Goal: Task Accomplishment & Management: Use online tool/utility

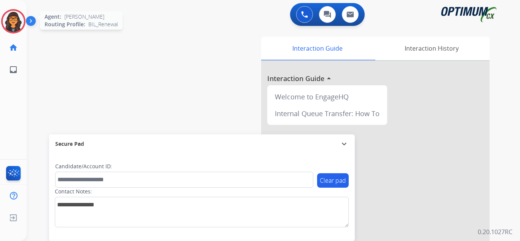
click at [4, 19] on img at bounding box center [13, 21] width 21 height 21
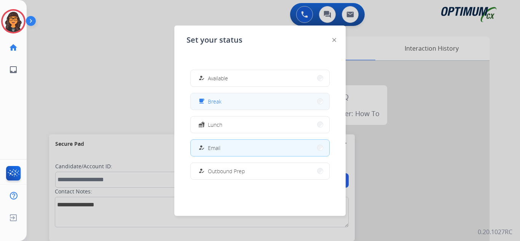
click at [215, 100] on span "Break" at bounding box center [215, 102] width 14 height 8
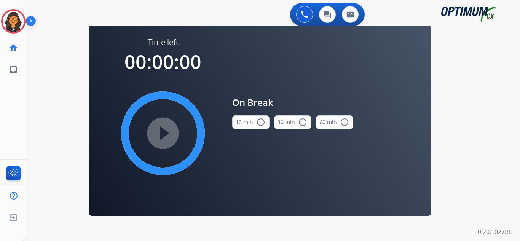
click at [250, 121] on button "10 min radio_button_unchecked" at bounding box center [250, 122] width 37 height 14
click at [168, 129] on mat-icon "play_circle_filled" at bounding box center [162, 133] width 9 height 9
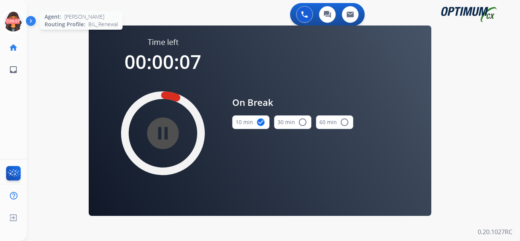
click at [10, 26] on icon at bounding box center [13, 21] width 25 height 25
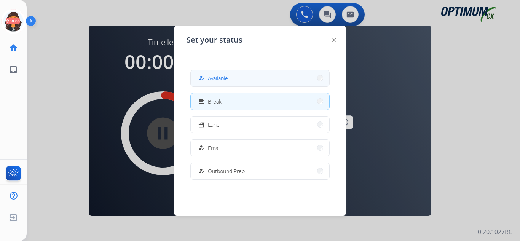
click at [219, 77] on span "Available" at bounding box center [218, 78] width 20 height 8
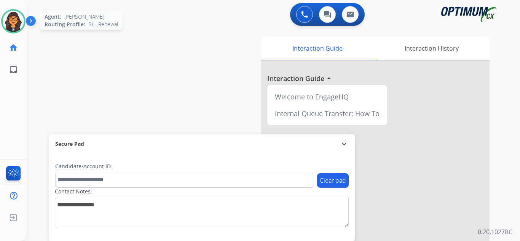
click at [24, 15] on div "Agent: [PERSON_NAME] Profile: BIL_Renewal" at bounding box center [13, 21] width 24 height 24
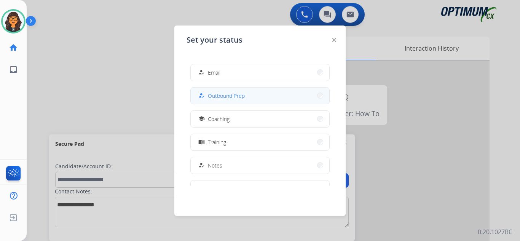
scroll to position [76, 0]
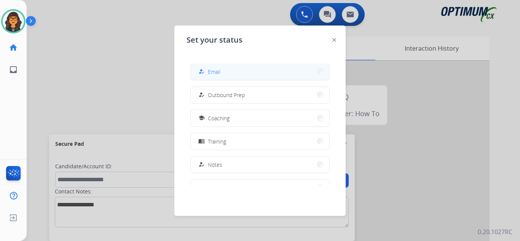
click at [213, 75] on span "Email" at bounding box center [214, 72] width 13 height 8
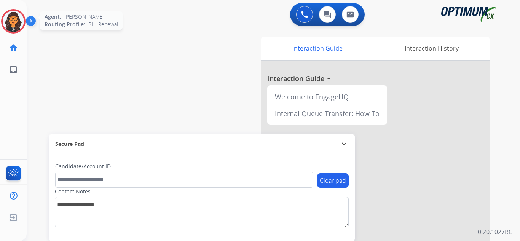
click at [19, 24] on img at bounding box center [13, 21] width 21 height 21
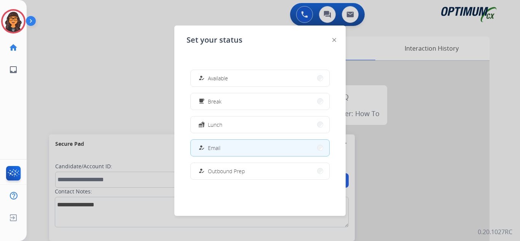
click at [220, 72] on button "how_to_reg Available" at bounding box center [260, 78] width 139 height 16
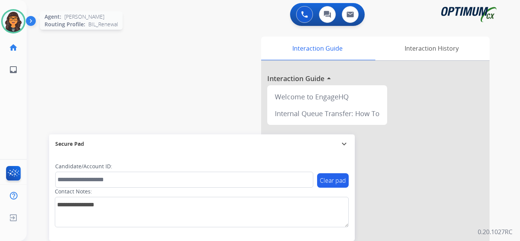
click at [18, 24] on img at bounding box center [13, 21] width 21 height 21
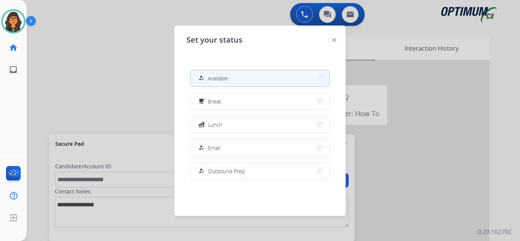
click at [333, 40] on img at bounding box center [335, 40] width 4 height 4
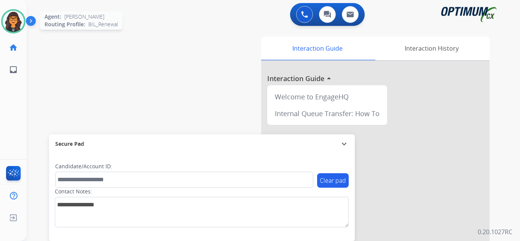
click at [15, 21] on img at bounding box center [13, 21] width 21 height 21
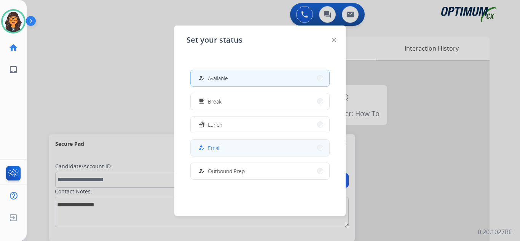
click at [213, 151] on span "Email" at bounding box center [214, 148] width 13 height 8
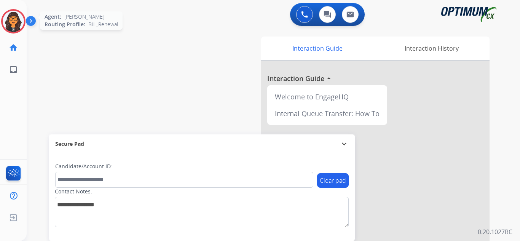
click at [13, 20] on img at bounding box center [13, 21] width 21 height 21
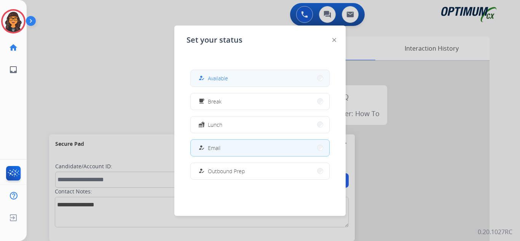
click at [222, 76] on span "Available" at bounding box center [218, 78] width 20 height 8
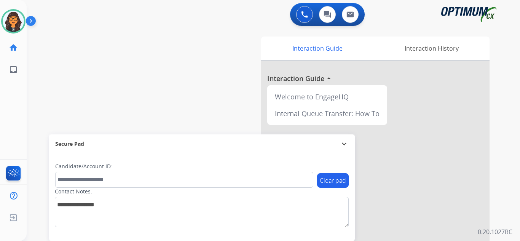
click at [165, 45] on div "swap_horiz Break voice bridge close_fullscreen Connect 3-Way Call merge_type Se…" at bounding box center [264, 186] width 475 height 318
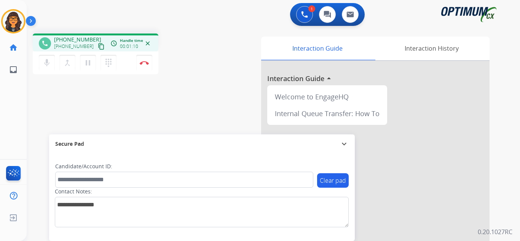
click at [98, 45] on mat-icon "content_copy" at bounding box center [101, 46] width 7 height 7
click at [87, 64] on mat-icon "pause" at bounding box center [87, 62] width 9 height 9
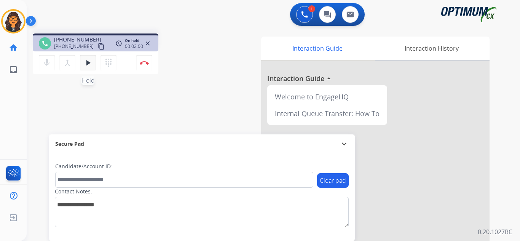
click at [87, 62] on mat-icon "play_arrow" at bounding box center [87, 62] width 9 height 9
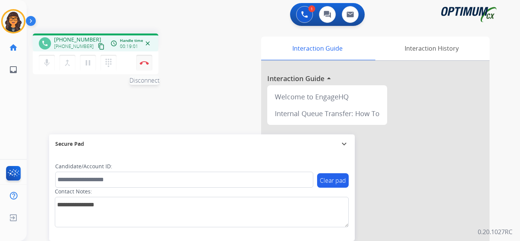
click at [144, 62] on img at bounding box center [144, 63] width 9 height 4
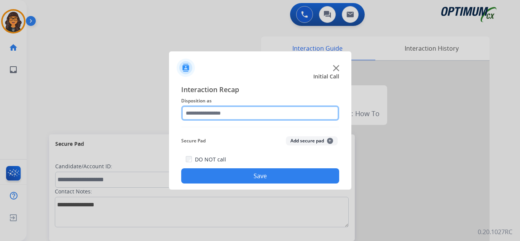
click at [207, 116] on input "text" at bounding box center [260, 113] width 158 height 15
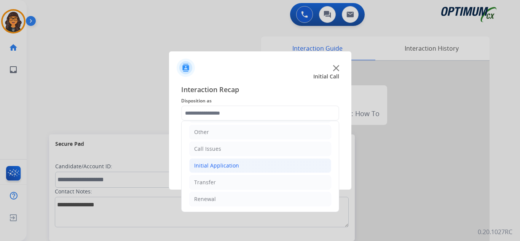
click at [231, 168] on div "Initial Application" at bounding box center [216, 166] width 45 height 8
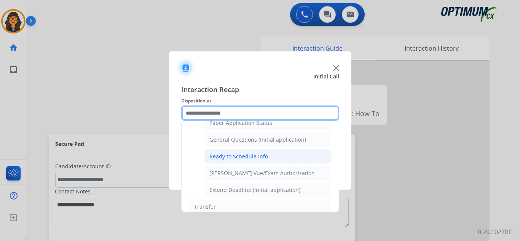
scroll to position [424, 0]
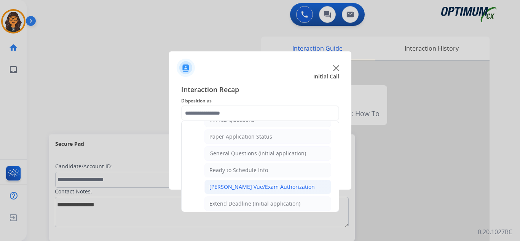
click at [261, 186] on div "[PERSON_NAME] Vue/Exam Authorization" at bounding box center [263, 187] width 106 height 8
type input "**********"
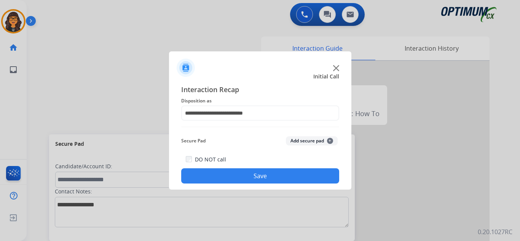
click at [255, 175] on button "Save" at bounding box center [260, 175] width 158 height 15
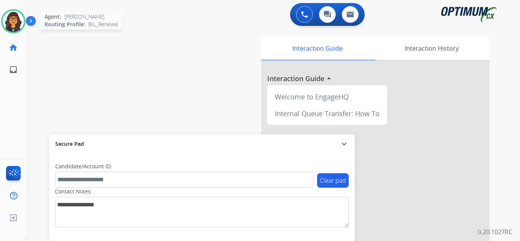
click at [13, 26] on img at bounding box center [13, 21] width 21 height 21
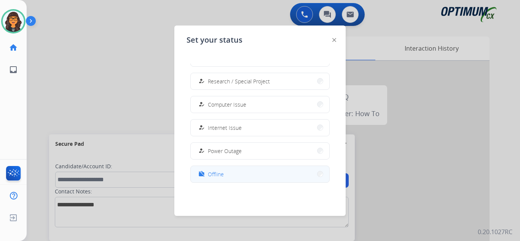
scroll to position [190, 0]
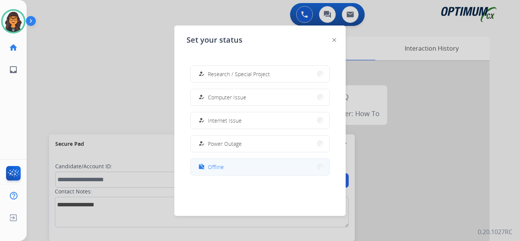
click at [204, 167] on mat-icon "work_off" at bounding box center [201, 167] width 6 height 6
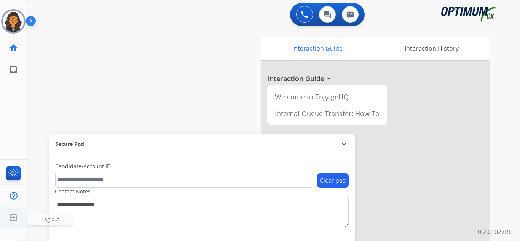
click at [13, 218] on img at bounding box center [13, 218] width 14 height 14
